Goal: Transaction & Acquisition: Purchase product/service

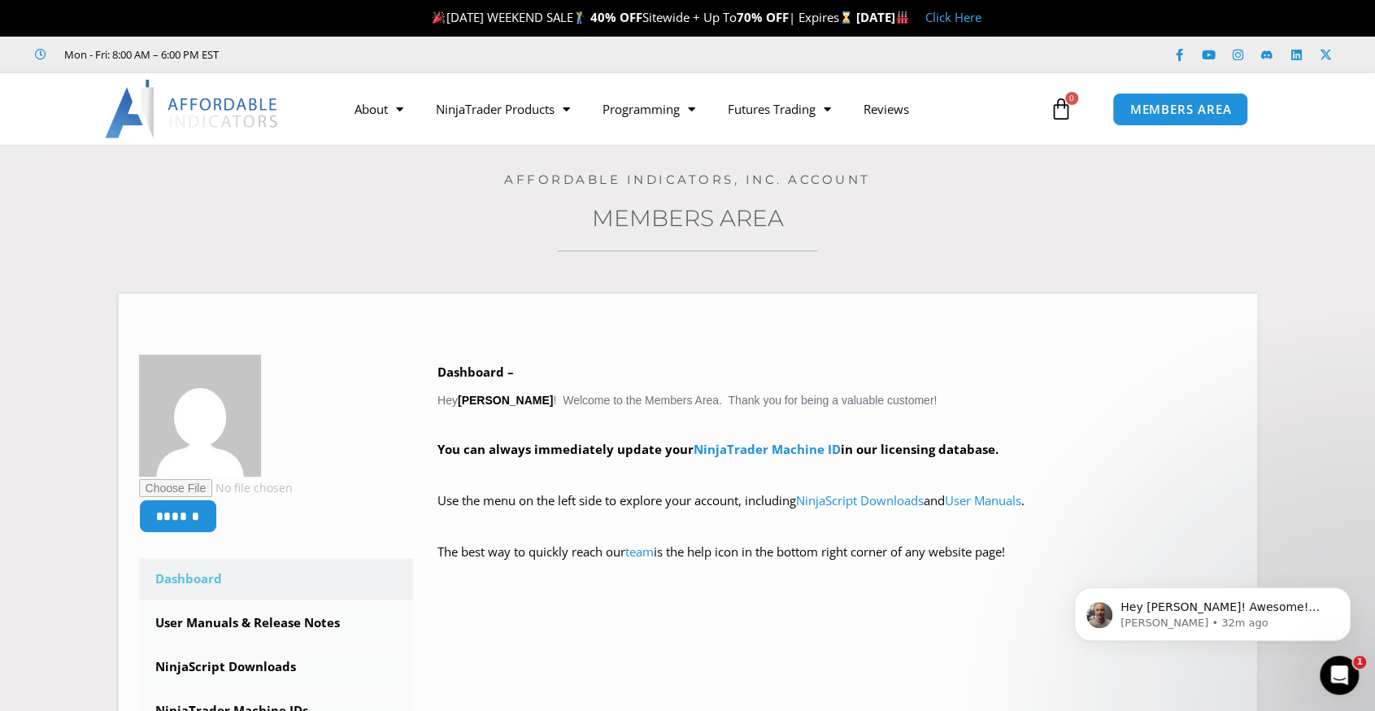
drag, startPoint x: 0, startPoint y: 0, endPoint x: 1027, endPoint y: 211, distance: 1048.6
click at [1026, 214] on h3 "Members Area" at bounding box center [688, 217] width 1294 height 29
click at [1340, 683] on icon "Open Intercom Messenger" at bounding box center [1337, 673] width 27 height 27
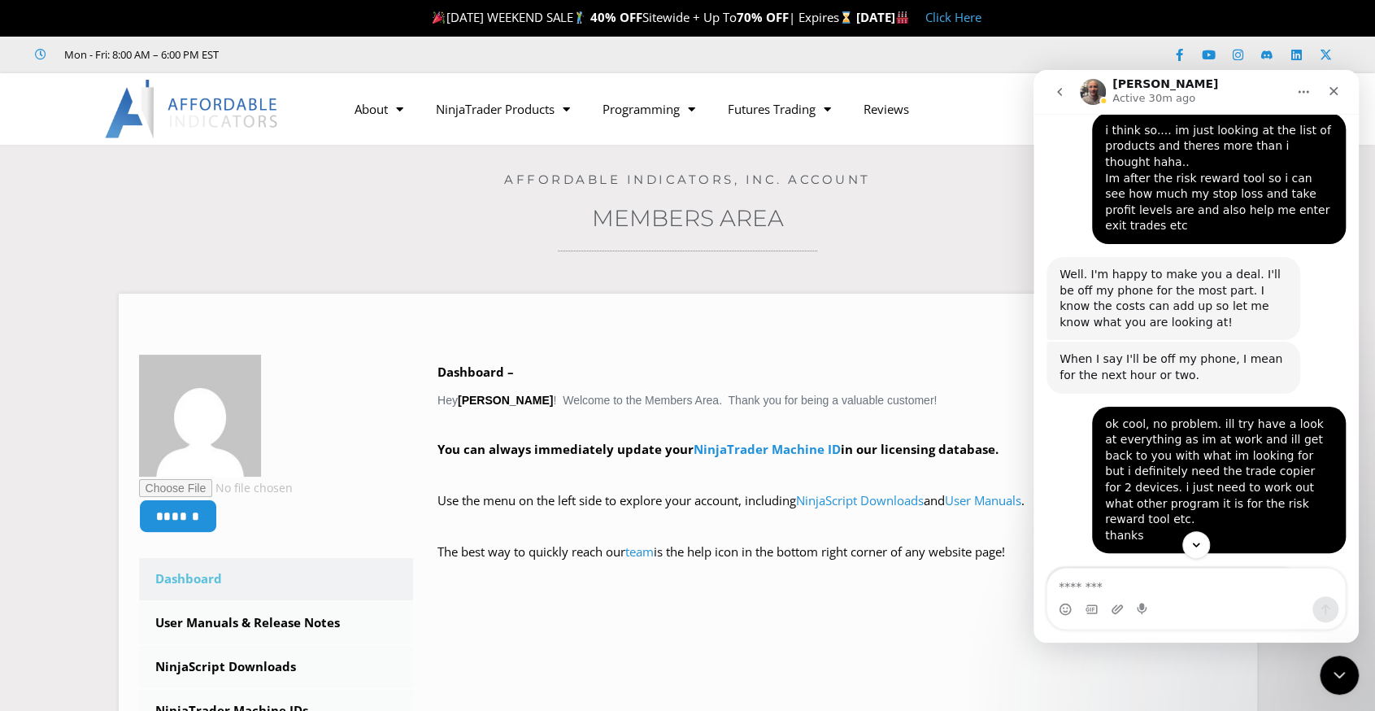
scroll to position [2371, 0]
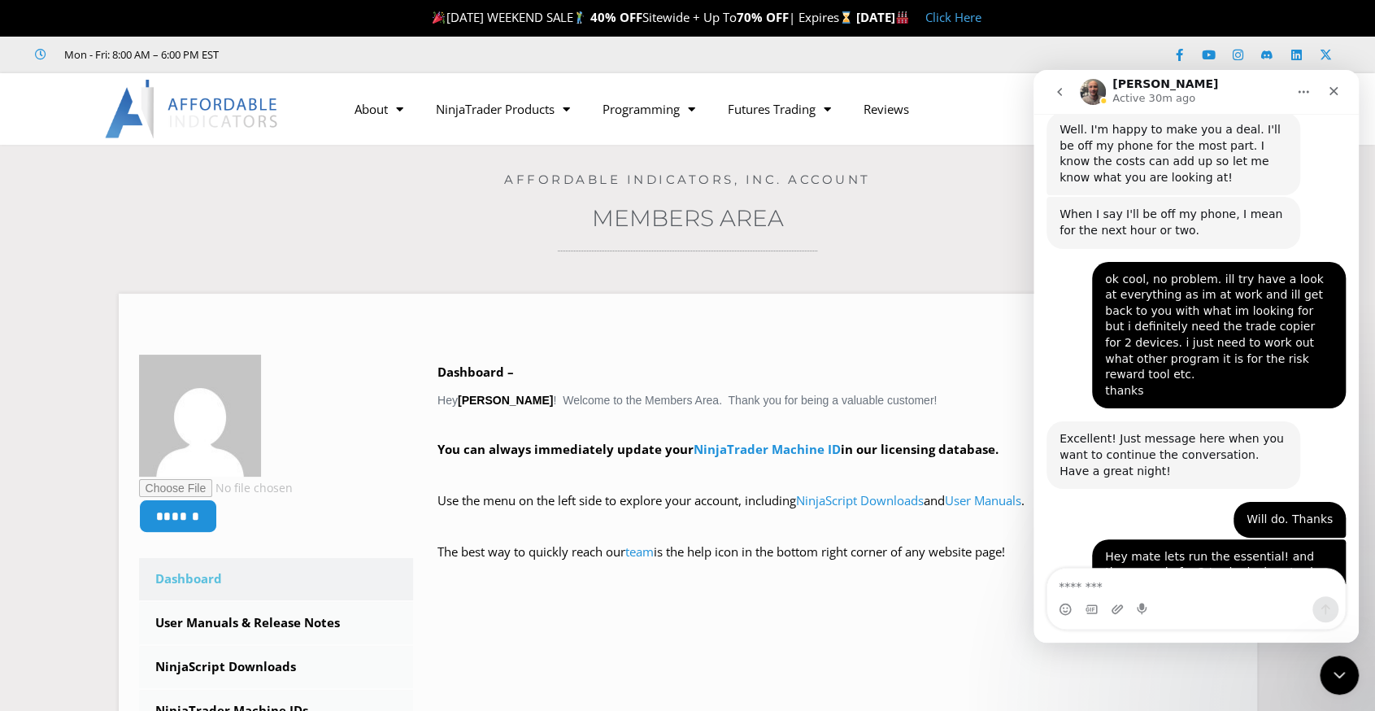
click at [1177, 575] on textarea "Message…" at bounding box center [1197, 582] width 298 height 28
type textarea "**********"
click at [1330, 608] on icon "Send a message…" at bounding box center [1326, 609] width 9 height 11
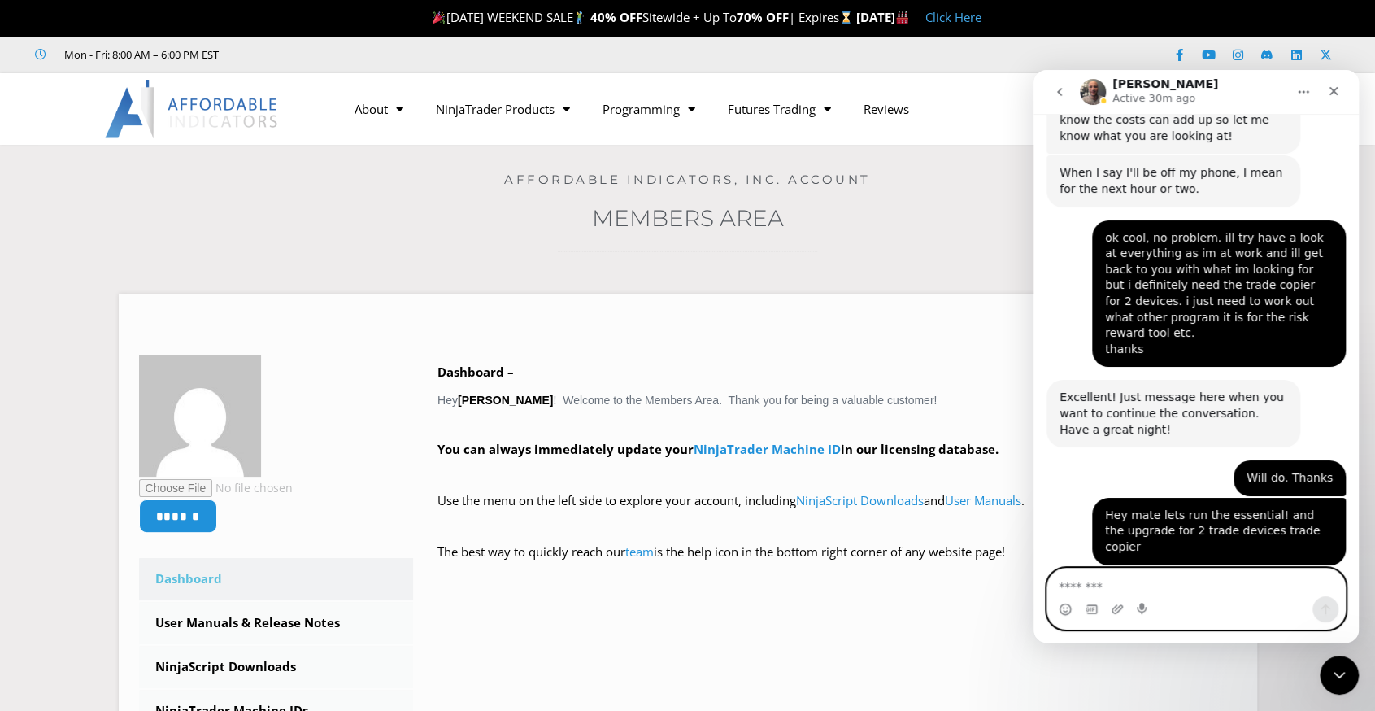
scroll to position [2419, 0]
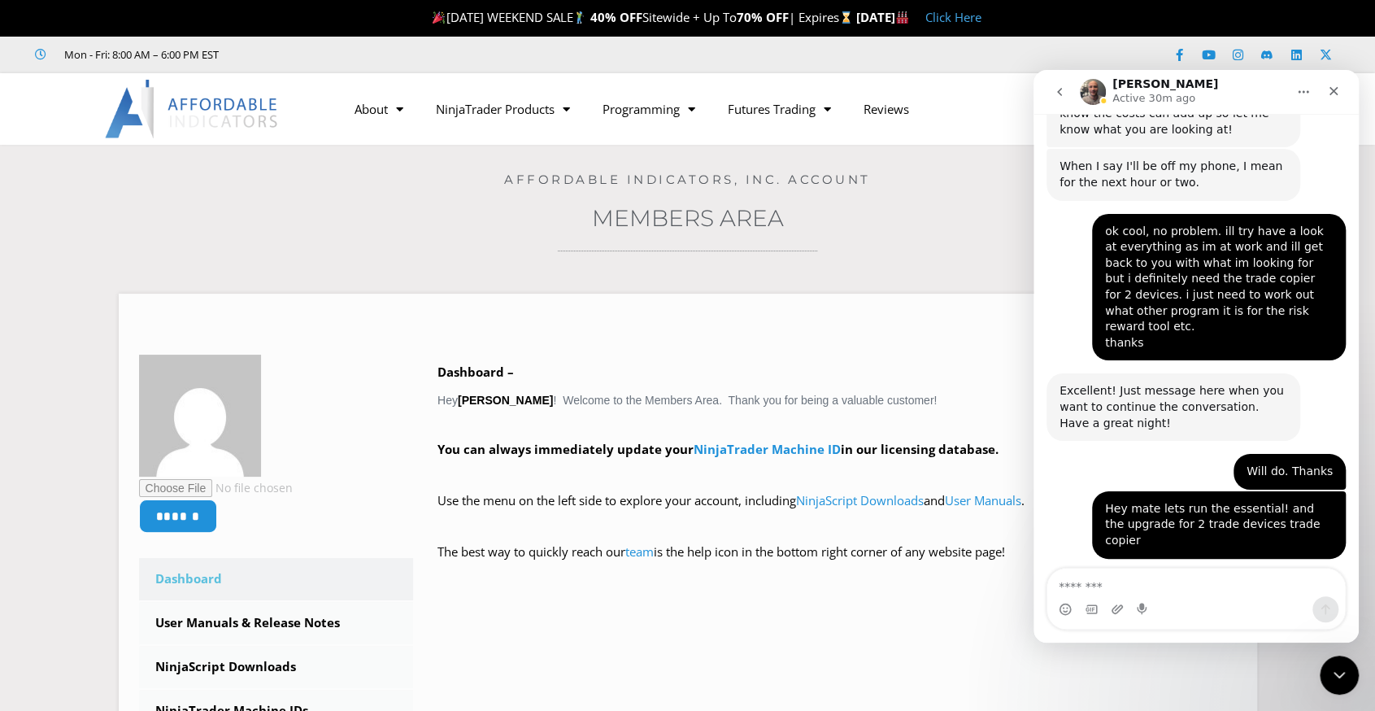
click at [952, 110] on nav "About Contact Us Premium Support Team Partners NinjaTrader NinjaTrader FAQ Ninj…" at bounding box center [692, 108] width 708 height 37
click at [1339, 682] on div "Close Intercom Messenger" at bounding box center [1337, 672] width 39 height 39
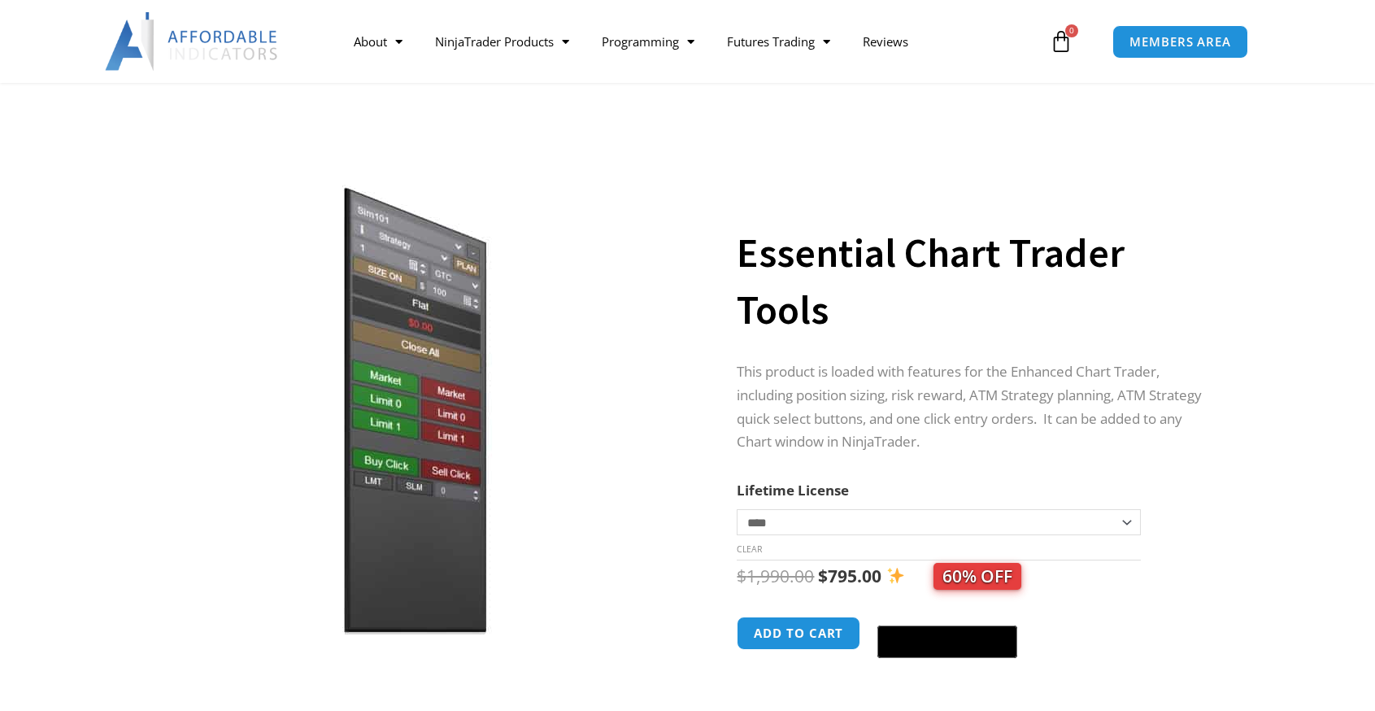
select select "*"
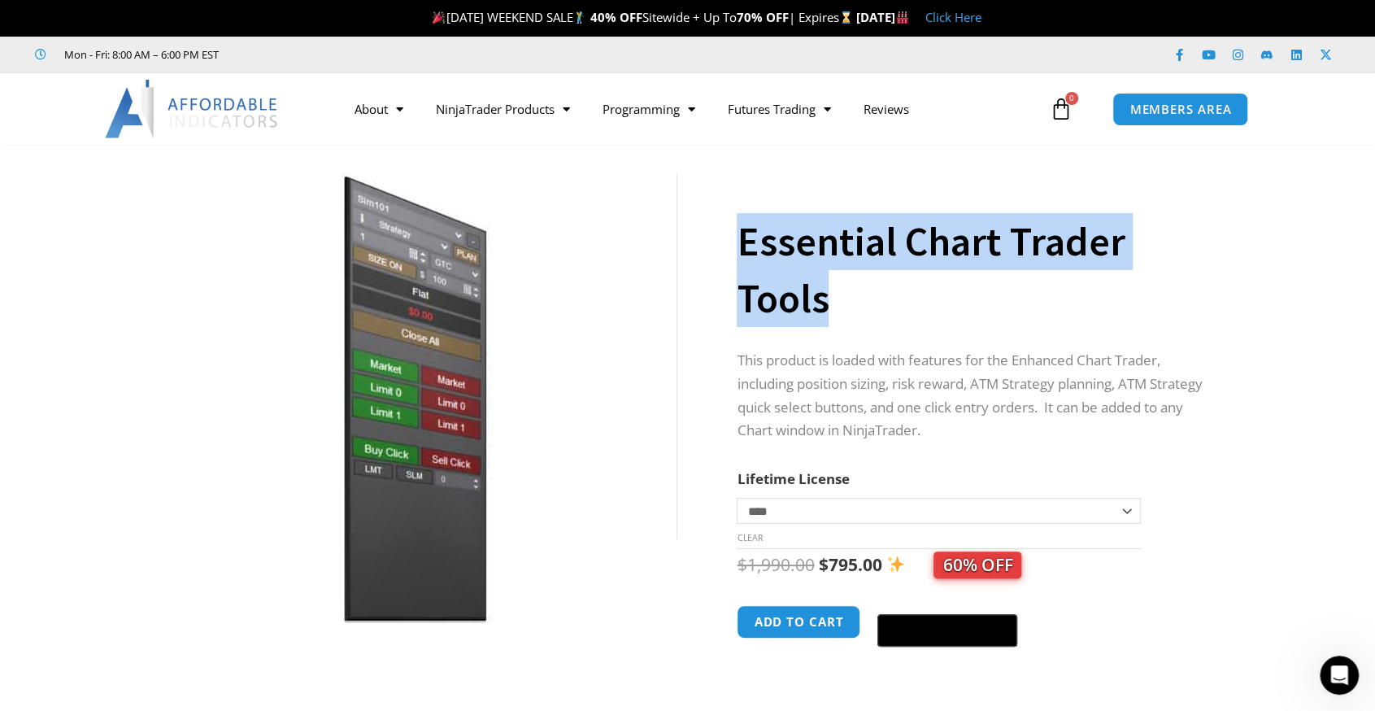
scroll to position [163, 0]
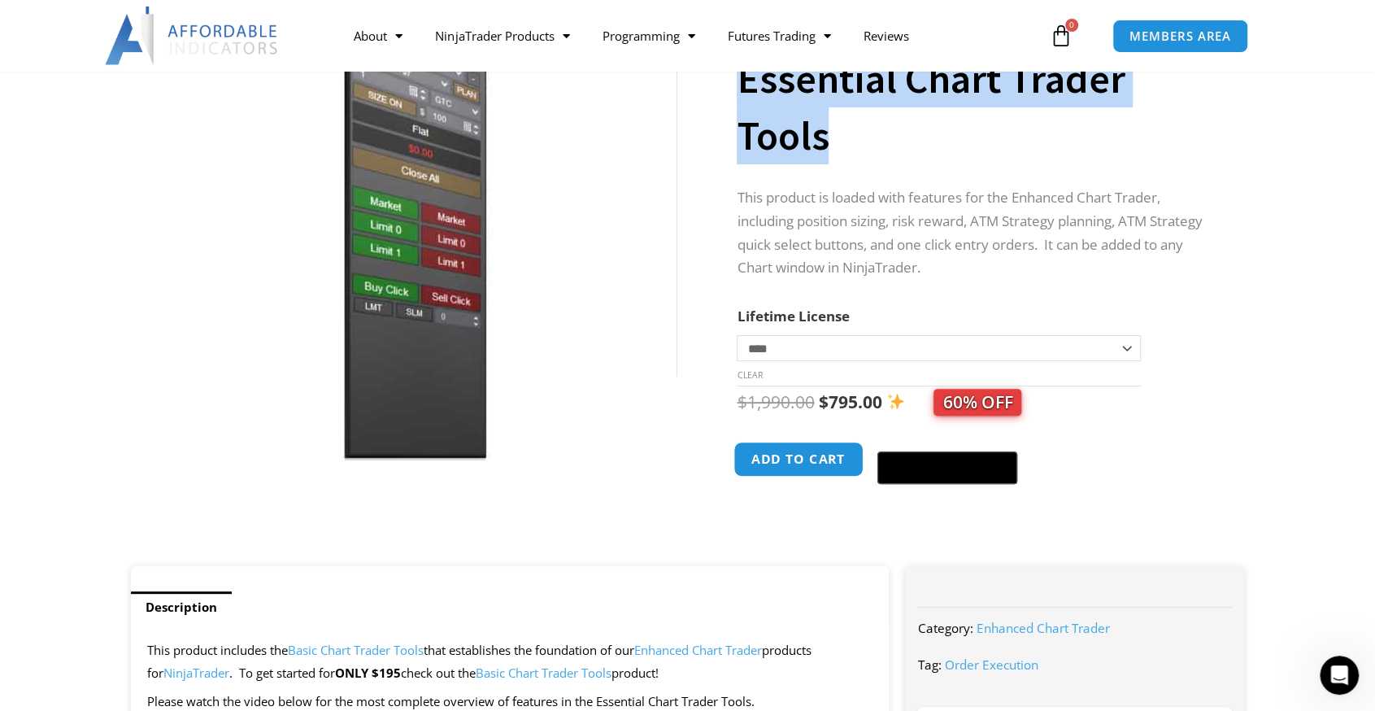
click at [781, 471] on button "Add to cart" at bounding box center [799, 459] width 130 height 35
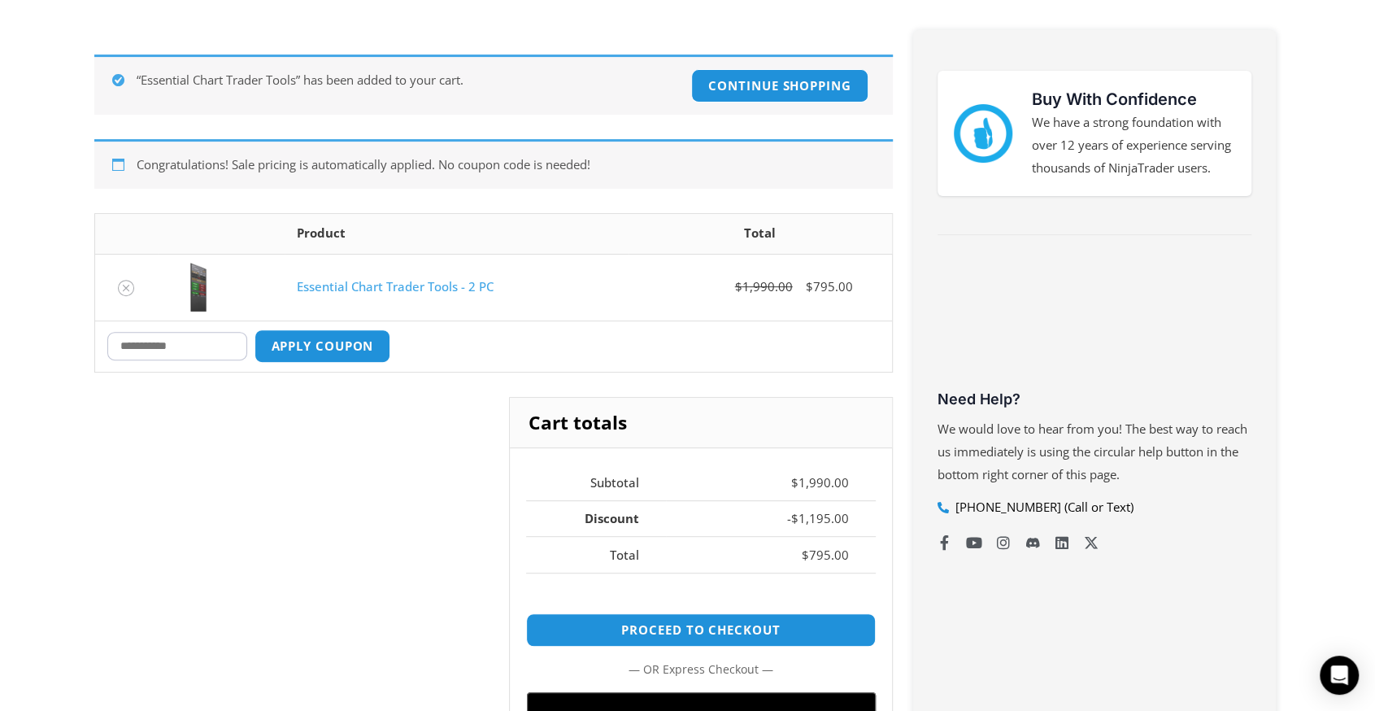
scroll to position [488, 0]
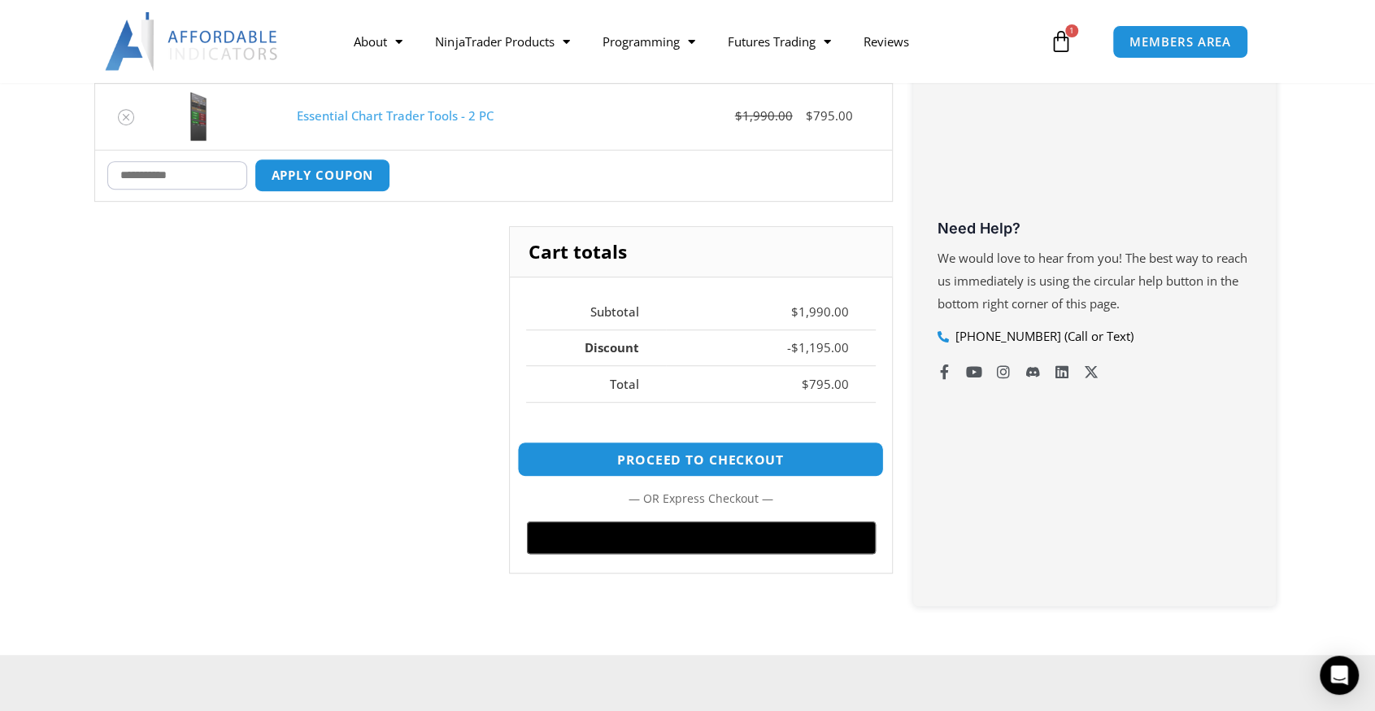
click at [551, 446] on link "Proceed to checkout" at bounding box center [700, 459] width 367 height 35
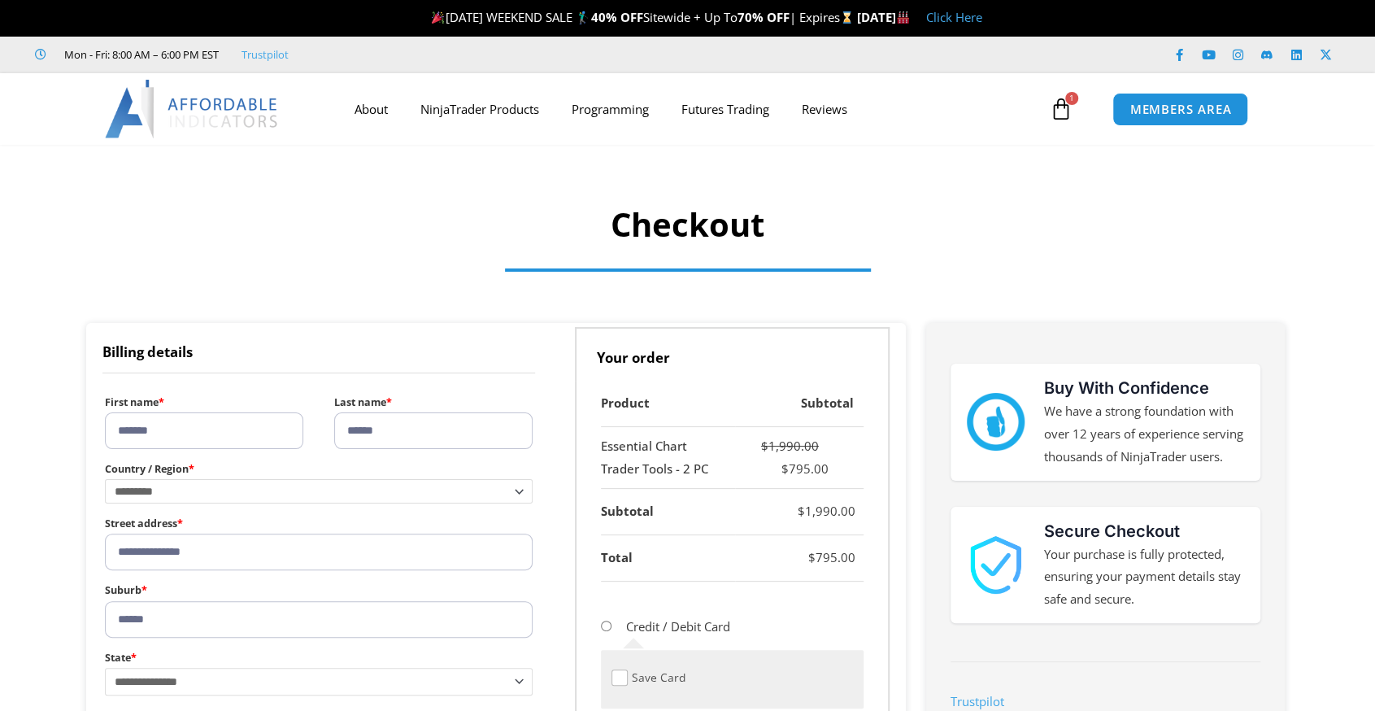
select select "***"
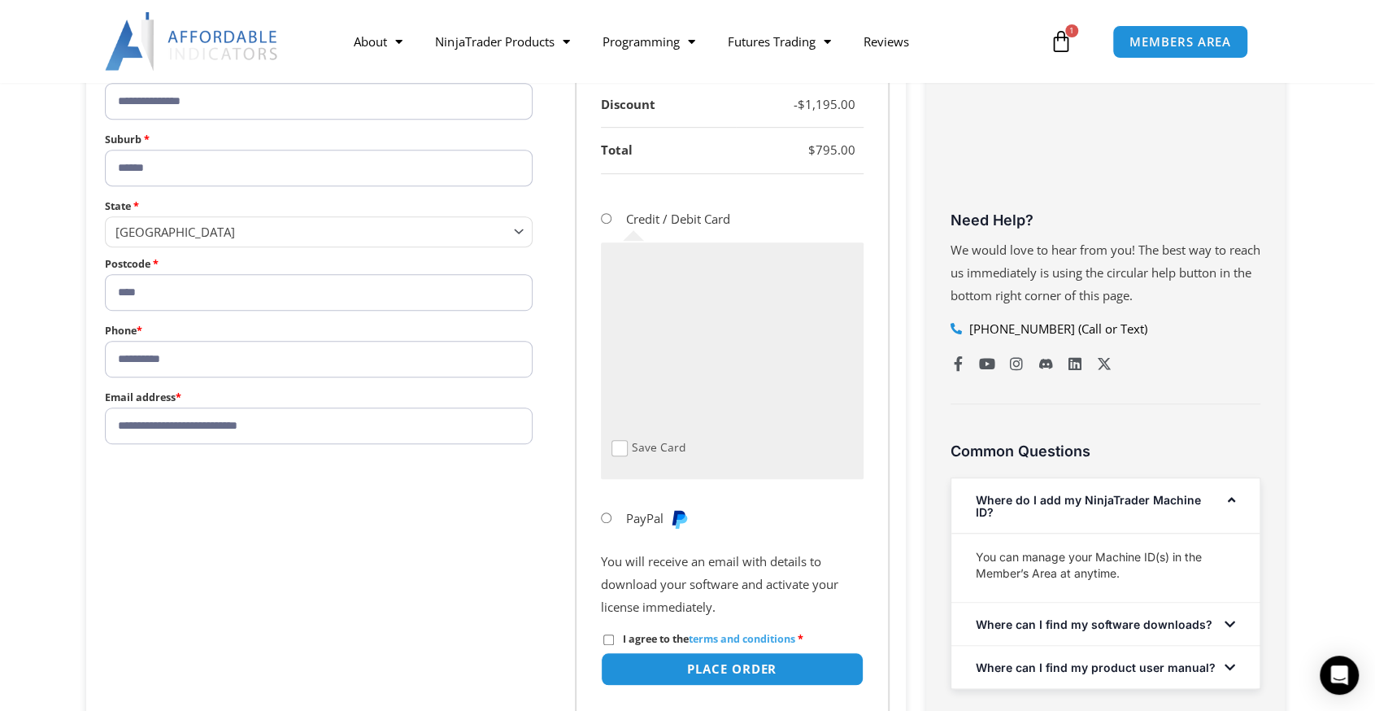
scroll to position [651, 0]
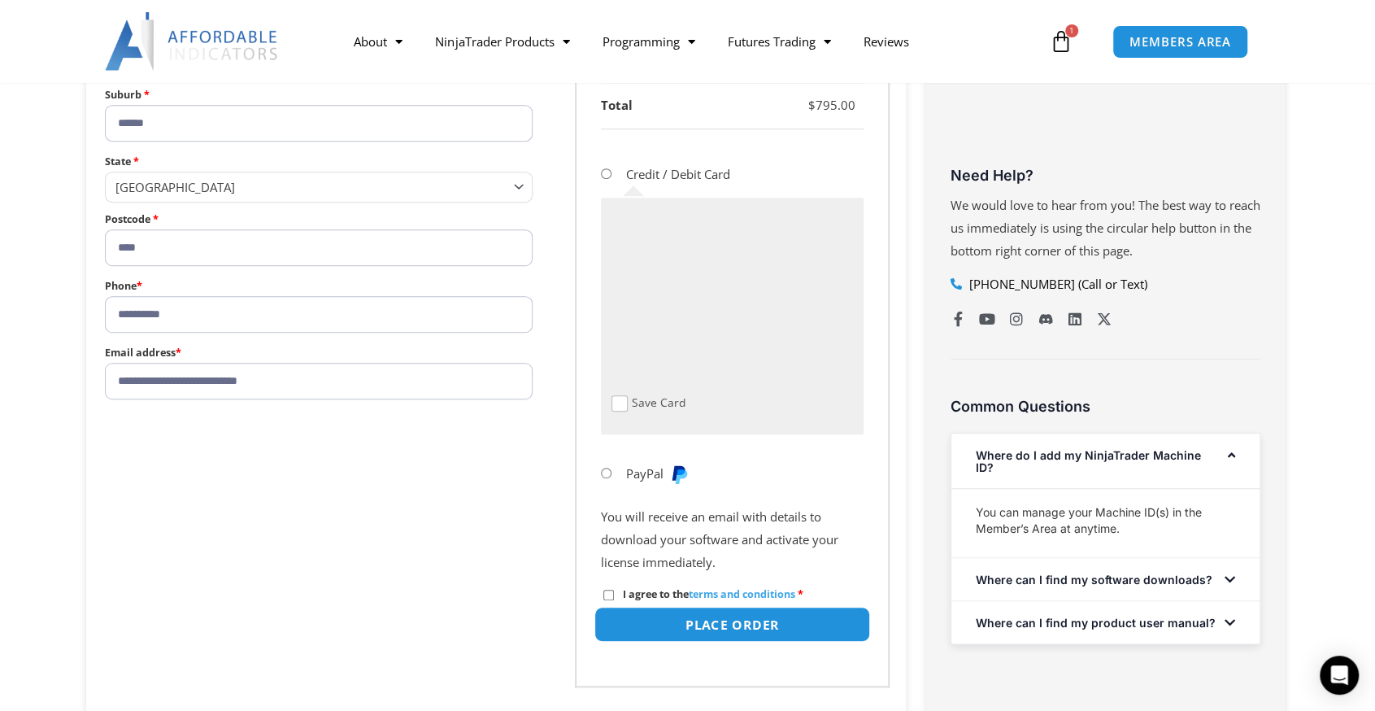
click at [795, 626] on button "Place order" at bounding box center [732, 624] width 276 height 35
